Goal: Information Seeking & Learning: Find specific fact

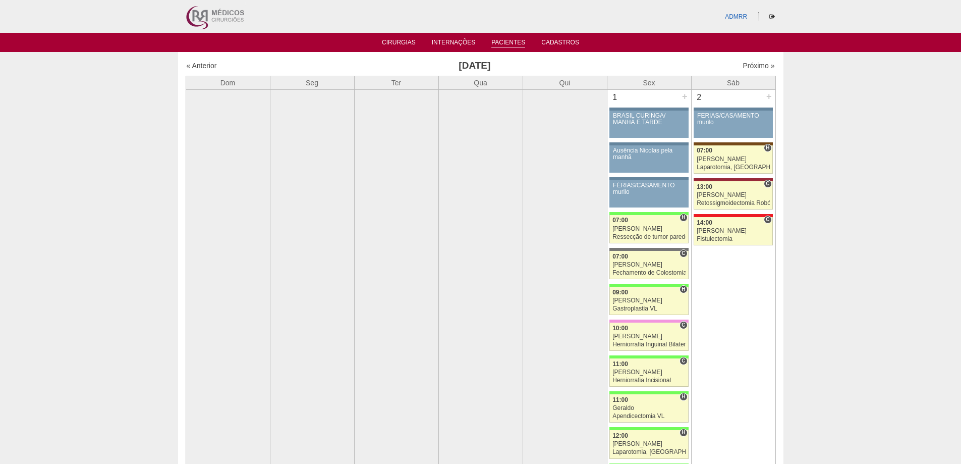
click at [516, 42] on link "Pacientes" at bounding box center [508, 43] width 34 height 9
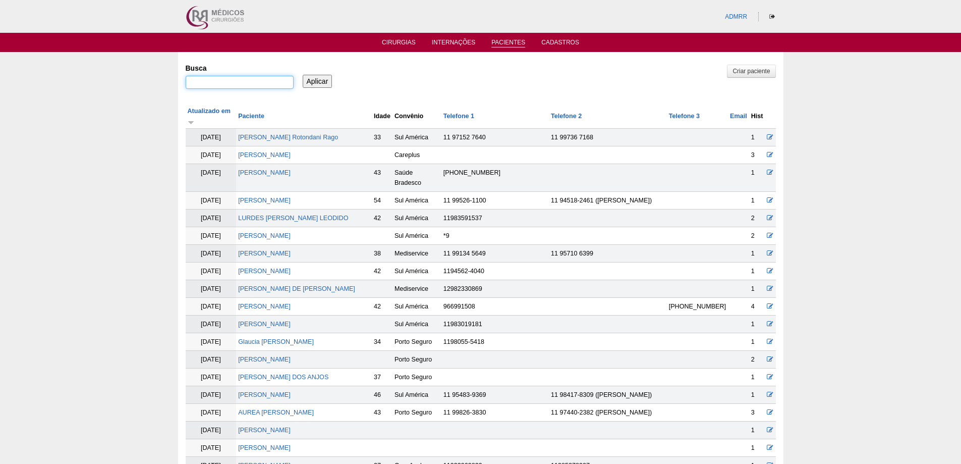
click at [220, 86] on input "Busca" at bounding box center [240, 82] width 108 height 13
type input ""JENNIFER""
click at [303, 75] on input "Aplicar" at bounding box center [318, 81] width 30 height 13
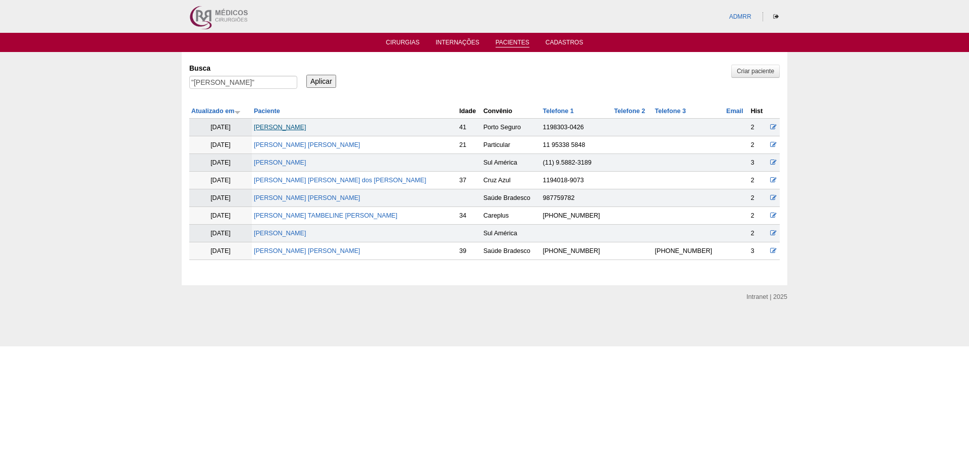
click at [294, 124] on link "[PERSON_NAME]" at bounding box center [280, 127] width 52 height 7
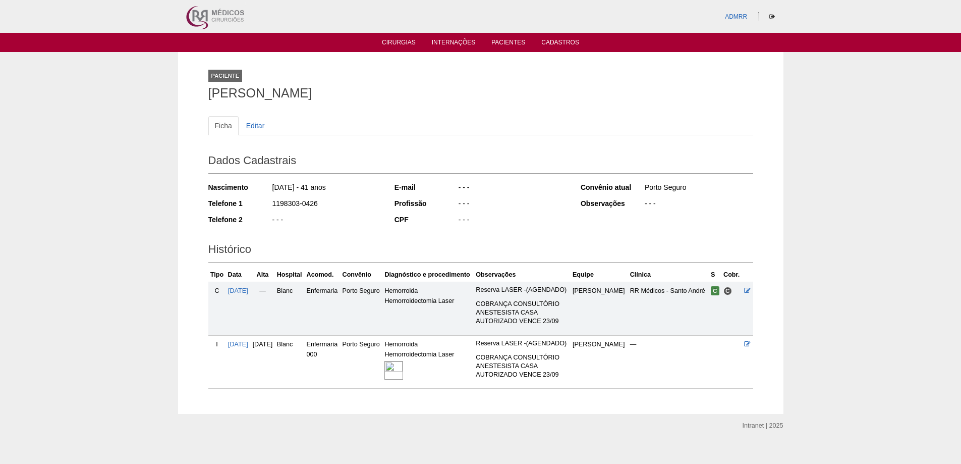
click at [410, 380] on div at bounding box center [427, 370] width 87 height 22
click at [403, 364] on img at bounding box center [393, 370] width 19 height 19
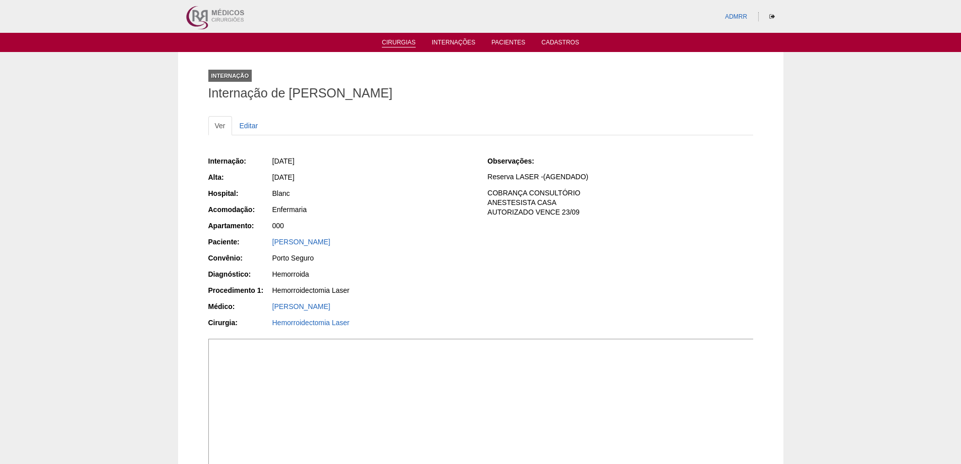
click at [403, 44] on link "Cirurgias" at bounding box center [399, 43] width 34 height 9
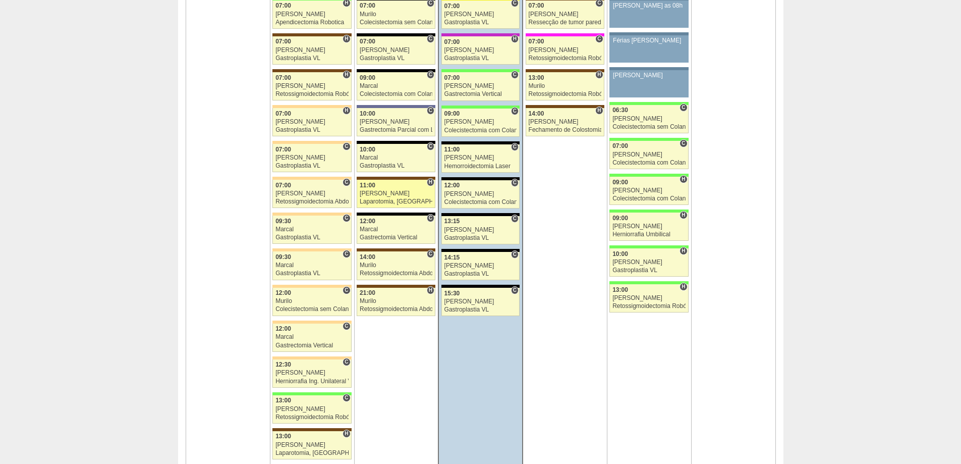
scroll to position [2371, 0]
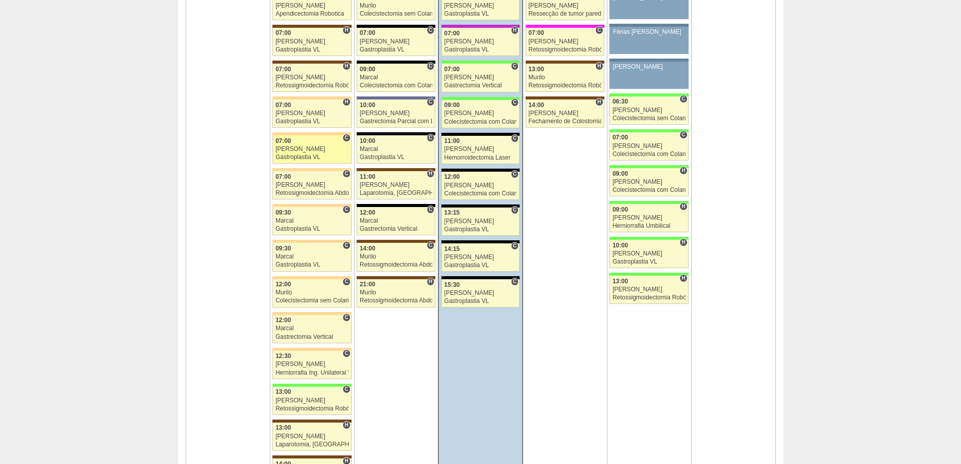
click at [295, 147] on div "Nathan" at bounding box center [311, 149] width 73 height 7
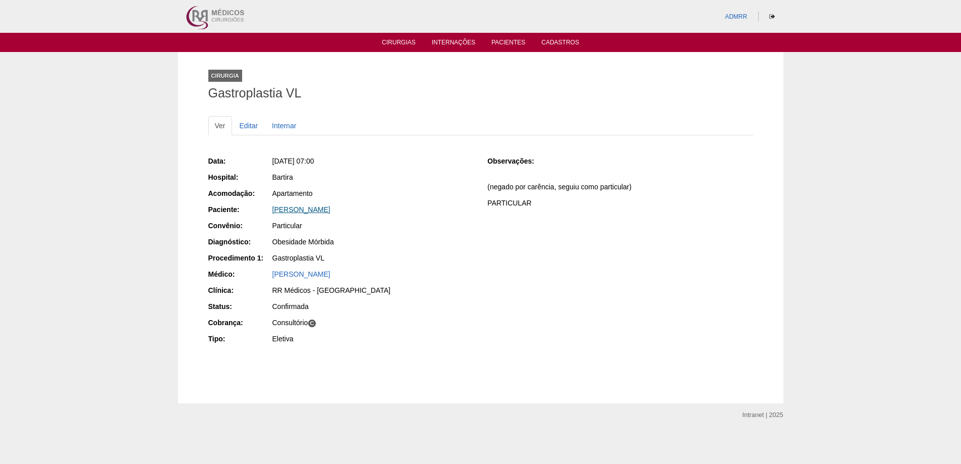
click at [288, 209] on link "ANA PAULA SILVA PEREIRA" at bounding box center [301, 209] width 58 height 8
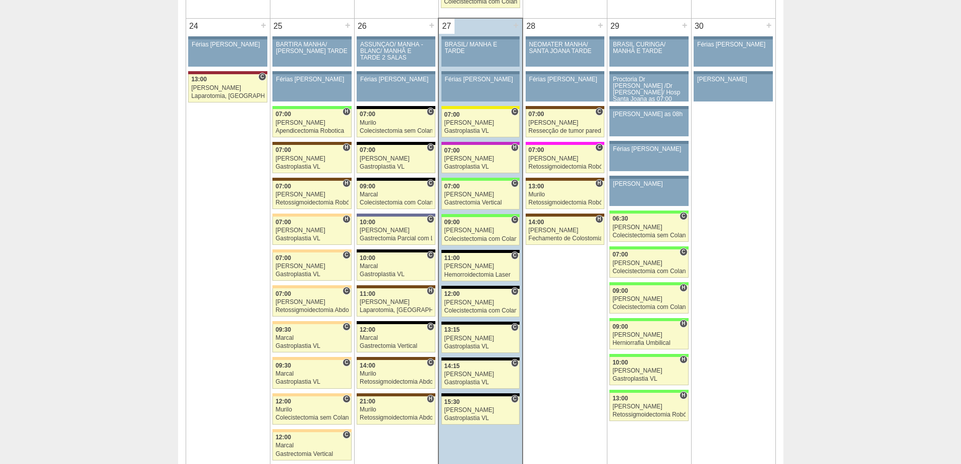
scroll to position [2270, 0]
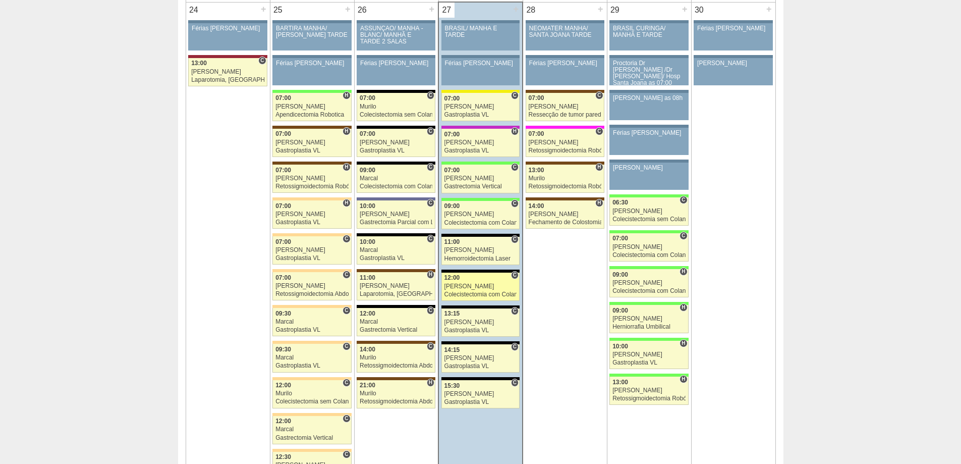
click at [463, 284] on div "[PERSON_NAME]" at bounding box center [480, 286] width 73 height 7
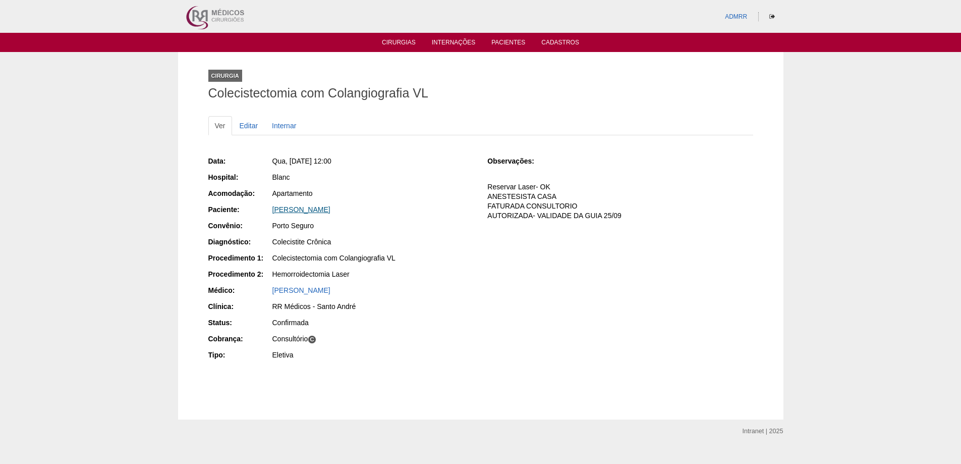
click at [294, 207] on link "[PERSON_NAME]" at bounding box center [301, 209] width 58 height 8
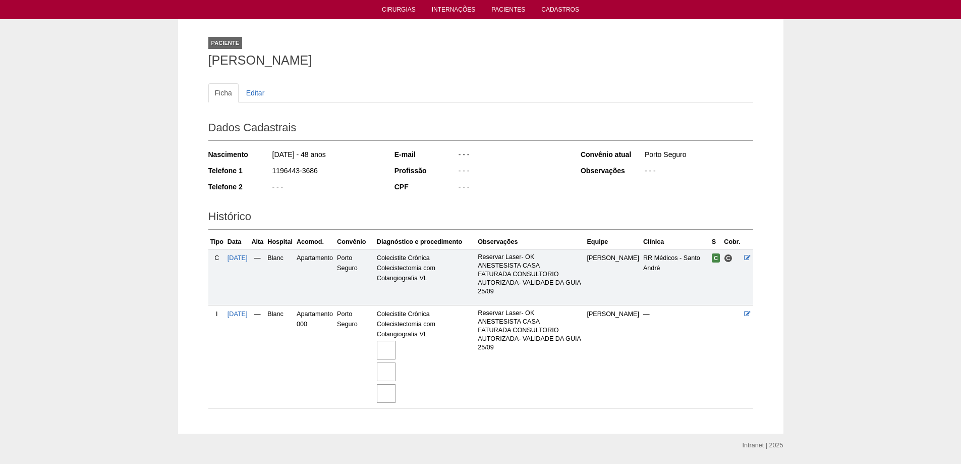
scroll to position [64, 0]
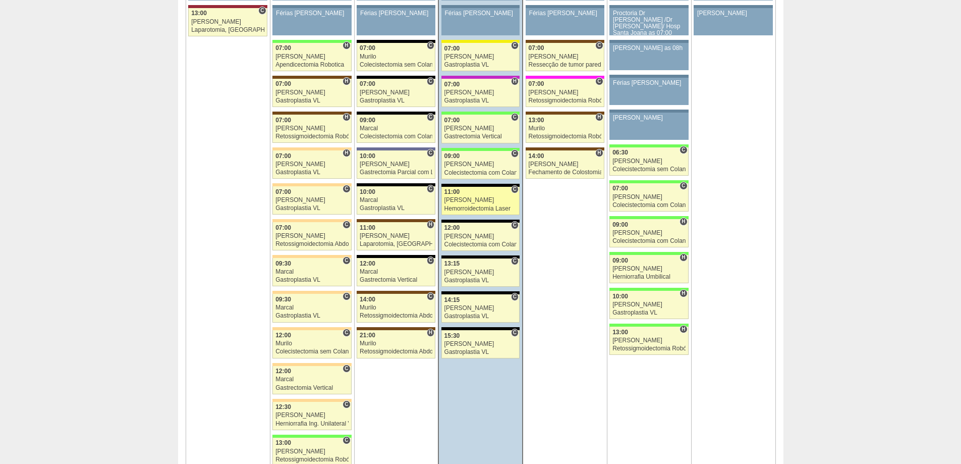
scroll to position [2321, 0]
click at [469, 202] on div "[PERSON_NAME]" at bounding box center [480, 199] width 73 height 7
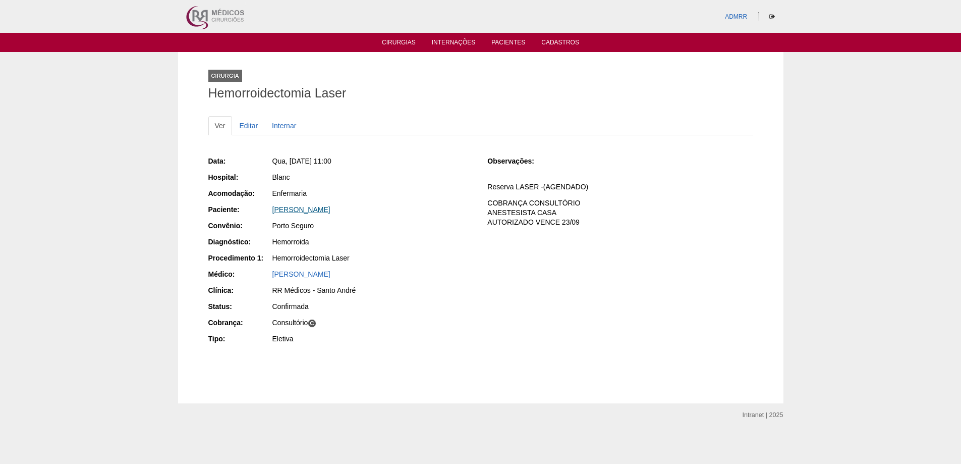
click at [311, 210] on link "[PERSON_NAME]" at bounding box center [301, 209] width 58 height 8
click at [396, 41] on link "Cirurgias" at bounding box center [399, 43] width 34 height 9
